Goal: Complete application form

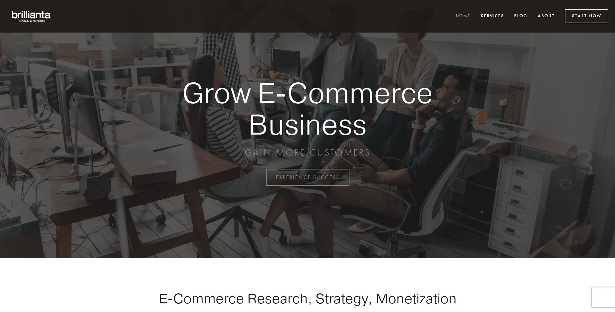
scroll to position [1744, 0]
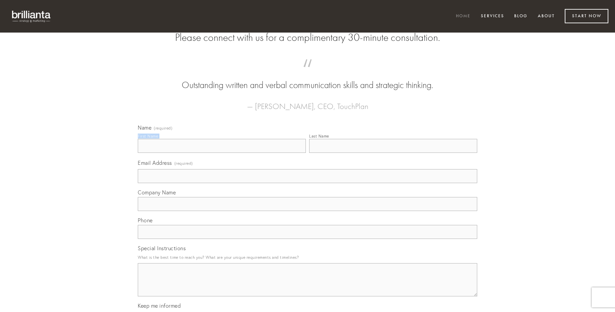
type input "[PERSON_NAME] I"
click at [393, 153] on input "Last Name" at bounding box center [393, 146] width 168 height 14
type input "[PERSON_NAME] I"
click at [307, 183] on input "Email Address (required)" at bounding box center [307, 176] width 339 height 14
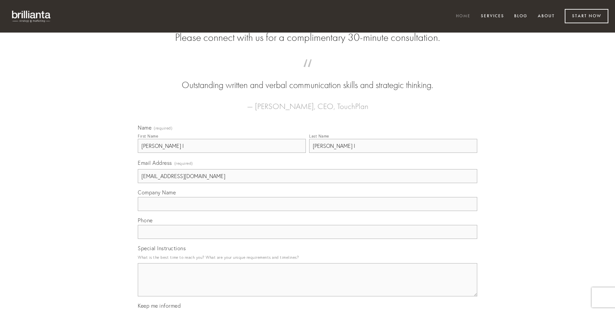
type input "[EMAIL_ADDRESS][DOMAIN_NAME]"
click at [307, 211] on input "Company Name" at bounding box center [307, 204] width 339 height 14
type input "crebro"
click at [307, 239] on input "text" at bounding box center [307, 232] width 339 height 14
click at [307, 286] on textarea "Special Instructions" at bounding box center [307, 279] width 339 height 33
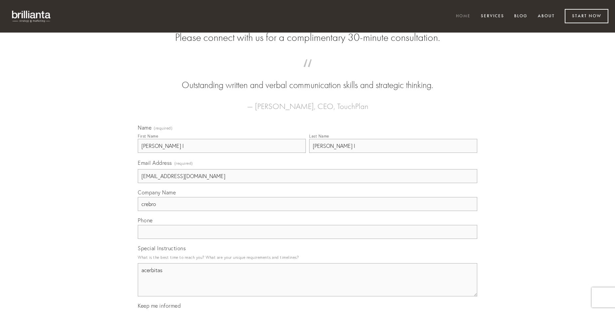
type textarea "acerbitas"
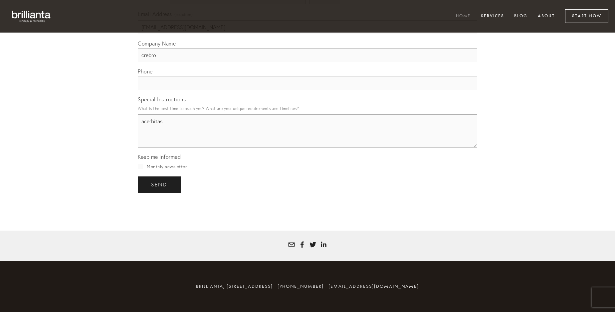
click at [160, 185] on span "send" at bounding box center [159, 185] width 16 height 6
